Goal: Task Accomplishment & Management: Complete application form

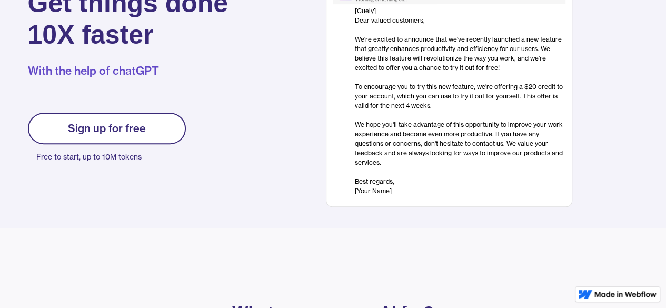
scroll to position [158, 0]
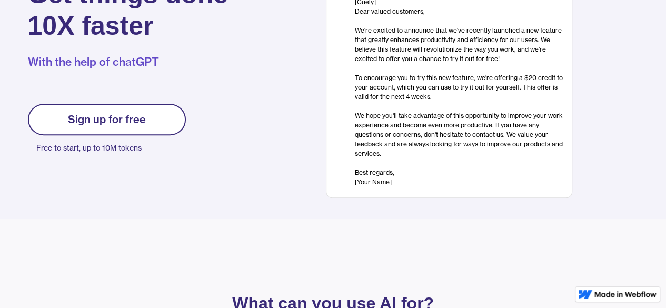
click at [156, 111] on link "Sign up for free" at bounding box center [107, 120] width 158 height 32
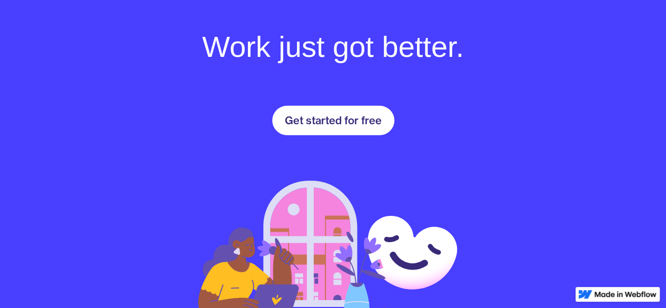
scroll to position [1479, 0]
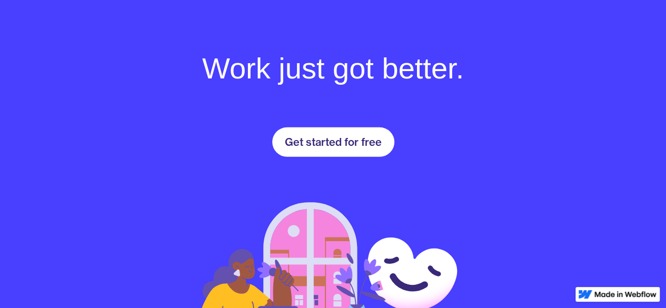
click at [312, 141] on div "Get started for free" at bounding box center [333, 142] width 97 height 13
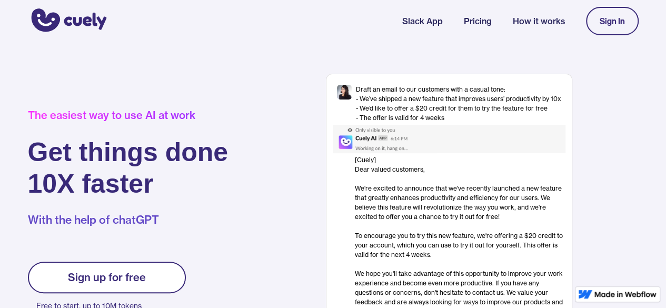
click at [592, 19] on link "Sign In" at bounding box center [612, 21] width 53 height 28
